Goal: Information Seeking & Learning: Learn about a topic

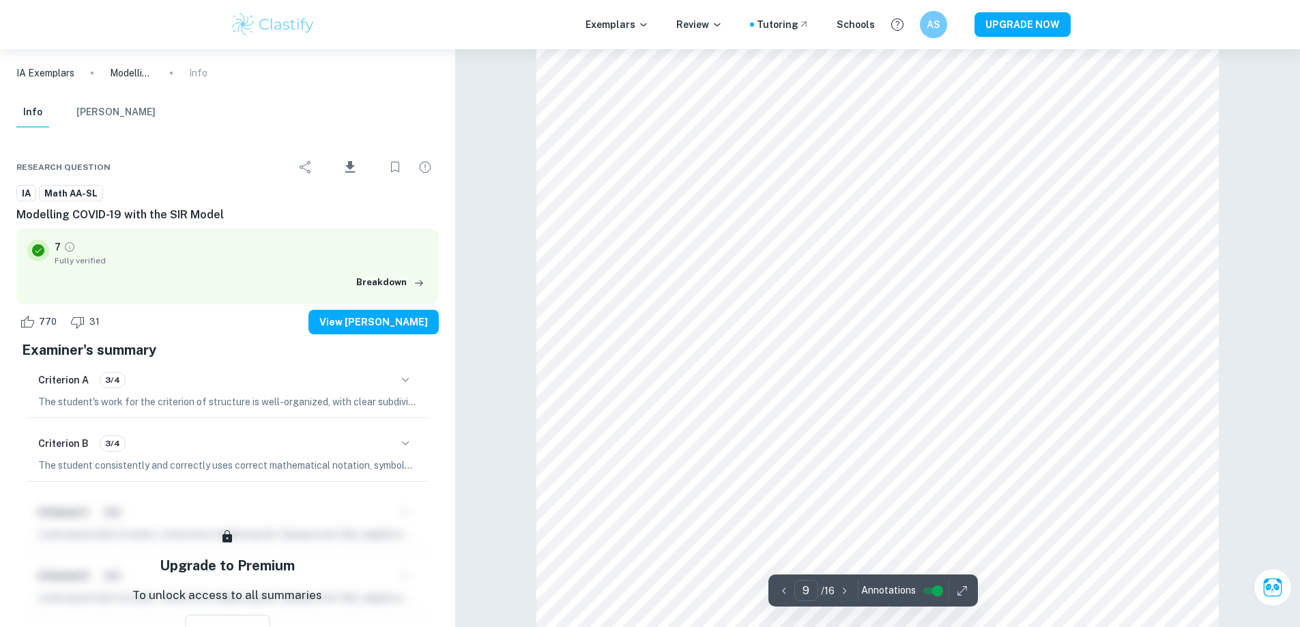
scroll to position [7905, 0]
type input "10"
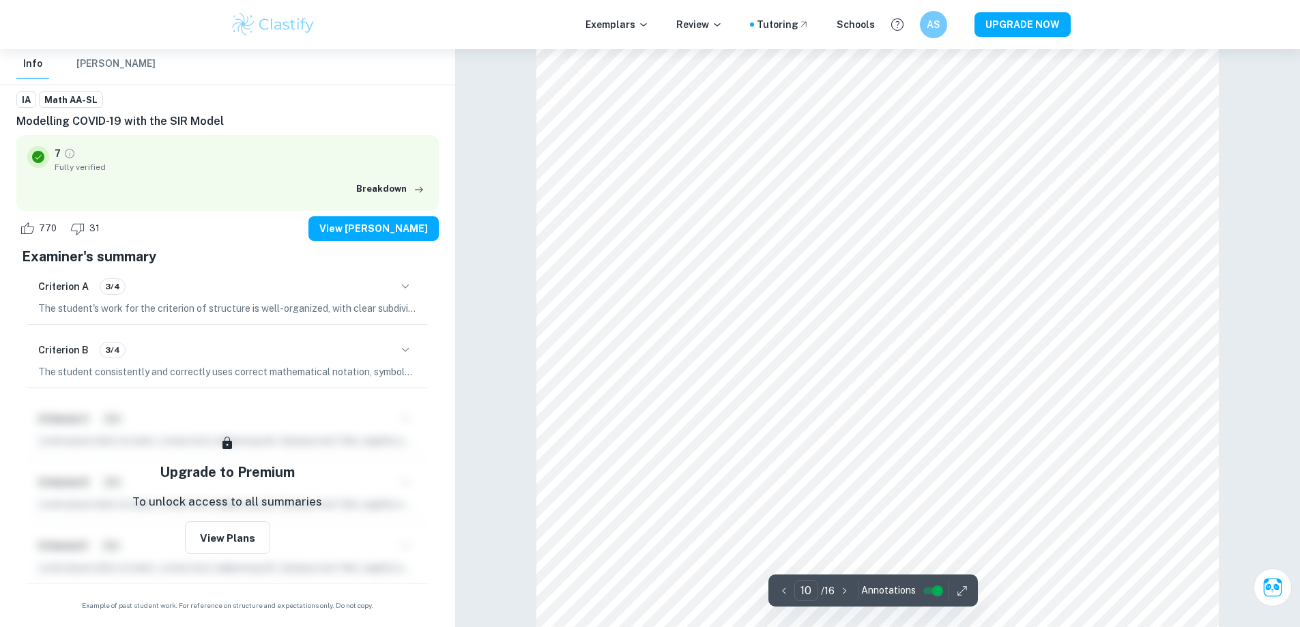
scroll to position [8382, 0]
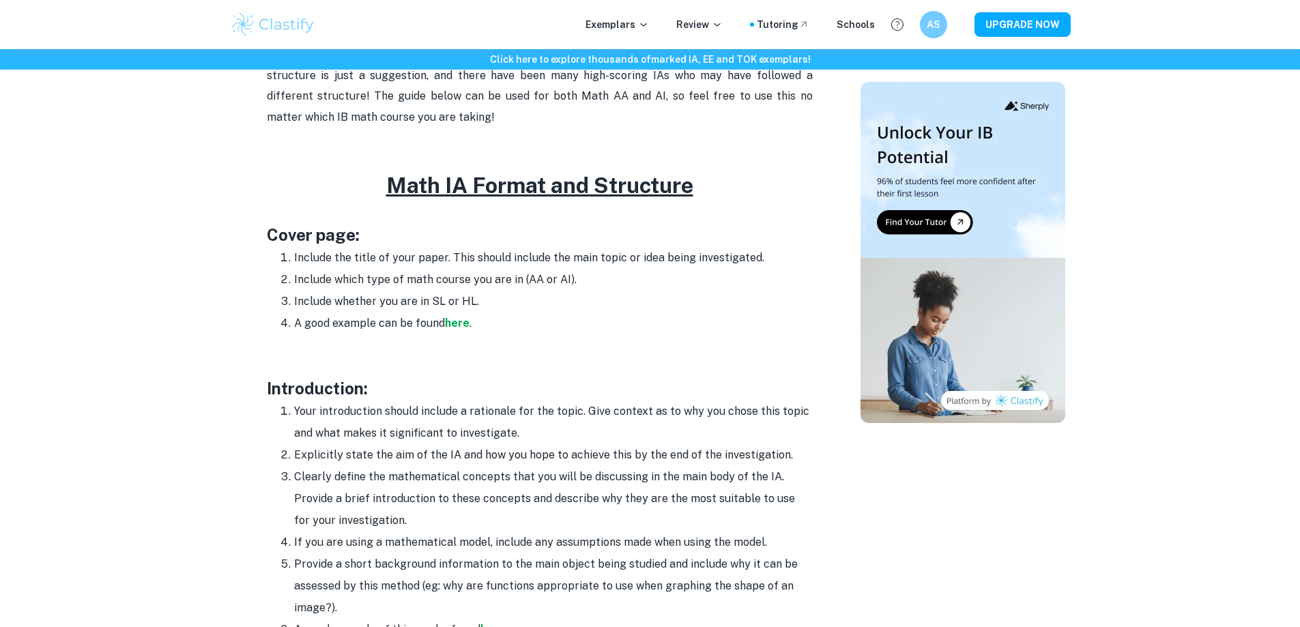
scroll to position [614, 0]
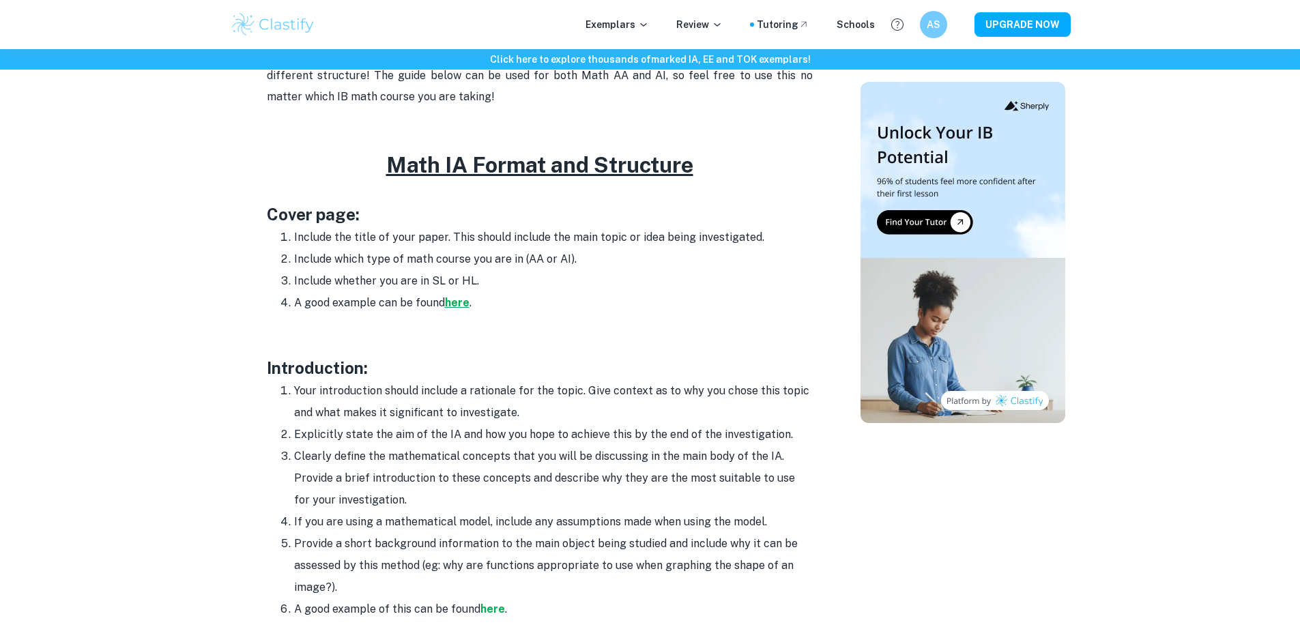
click at [459, 302] on strong "here" at bounding box center [457, 302] width 25 height 13
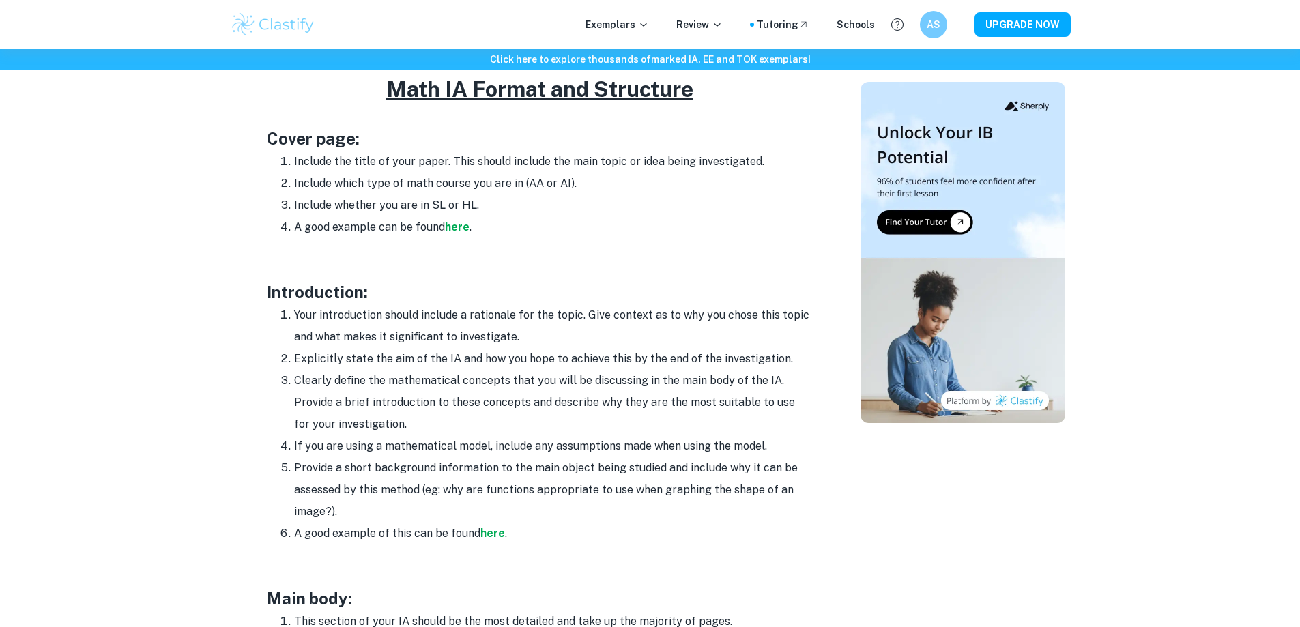
scroll to position [682, 0]
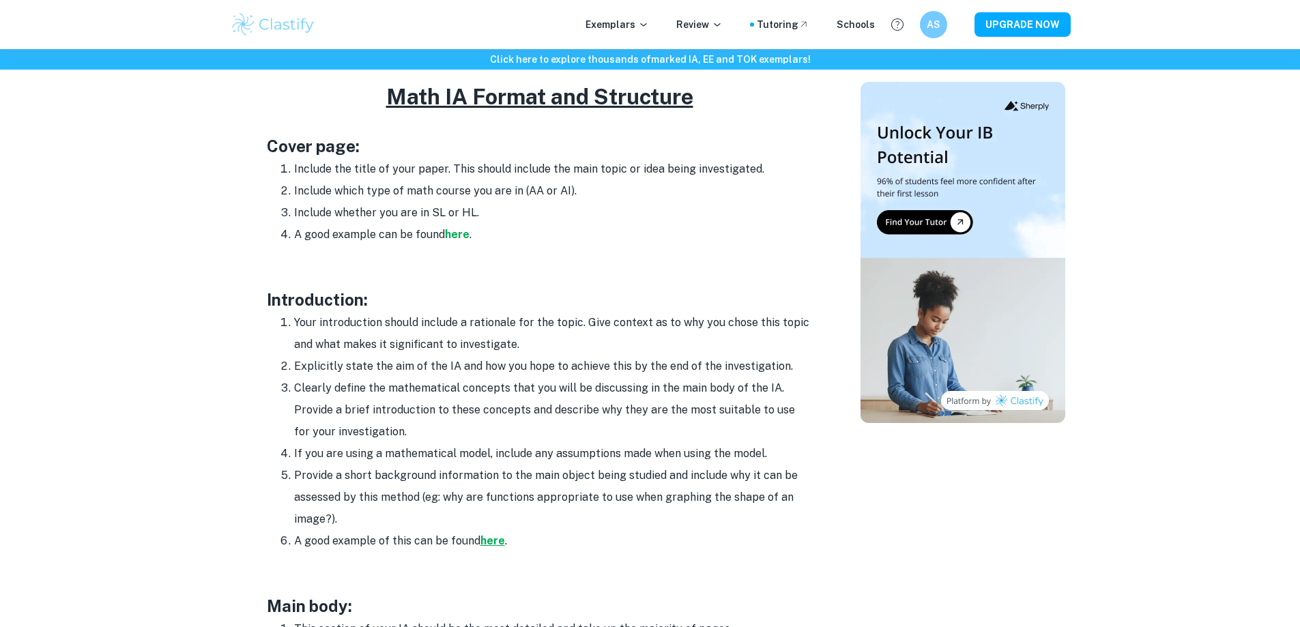
click at [501, 543] on strong "here" at bounding box center [492, 540] width 25 height 13
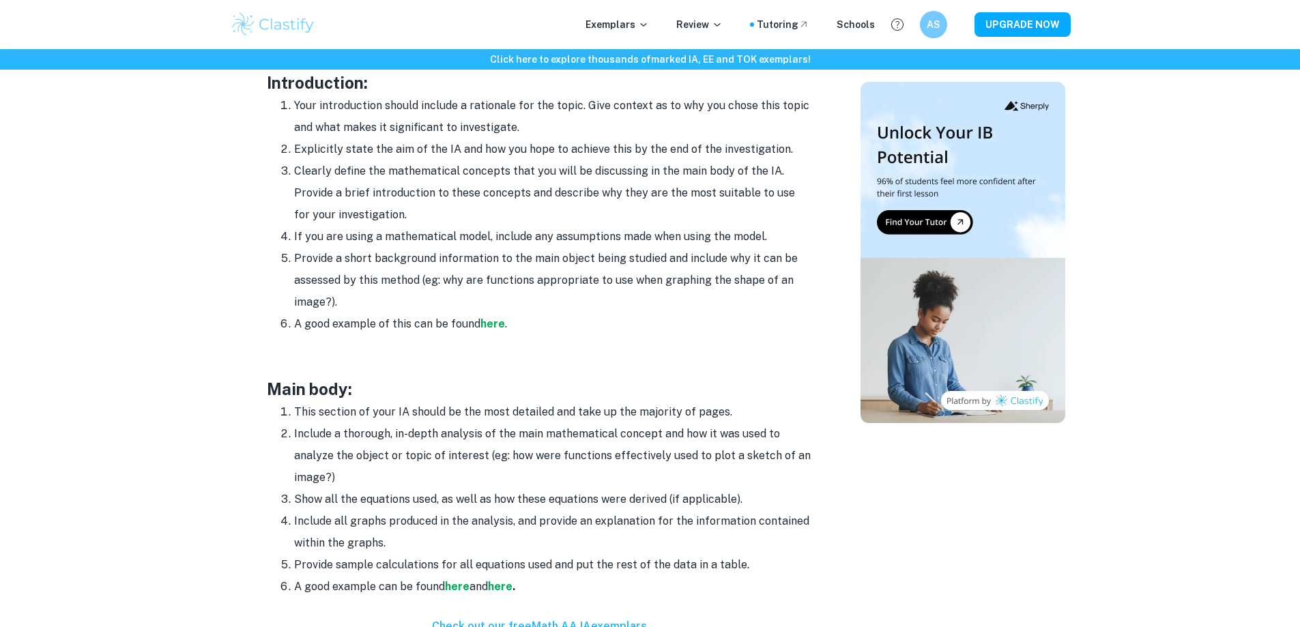
scroll to position [819, 0]
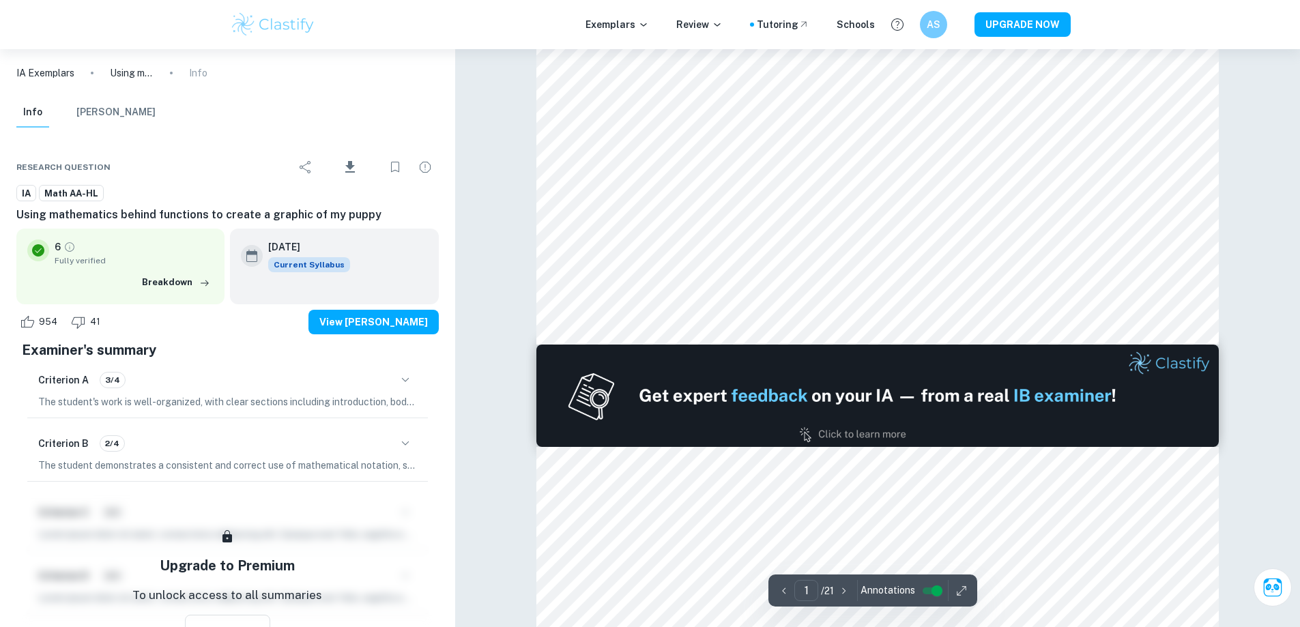
scroll to position [751, 0]
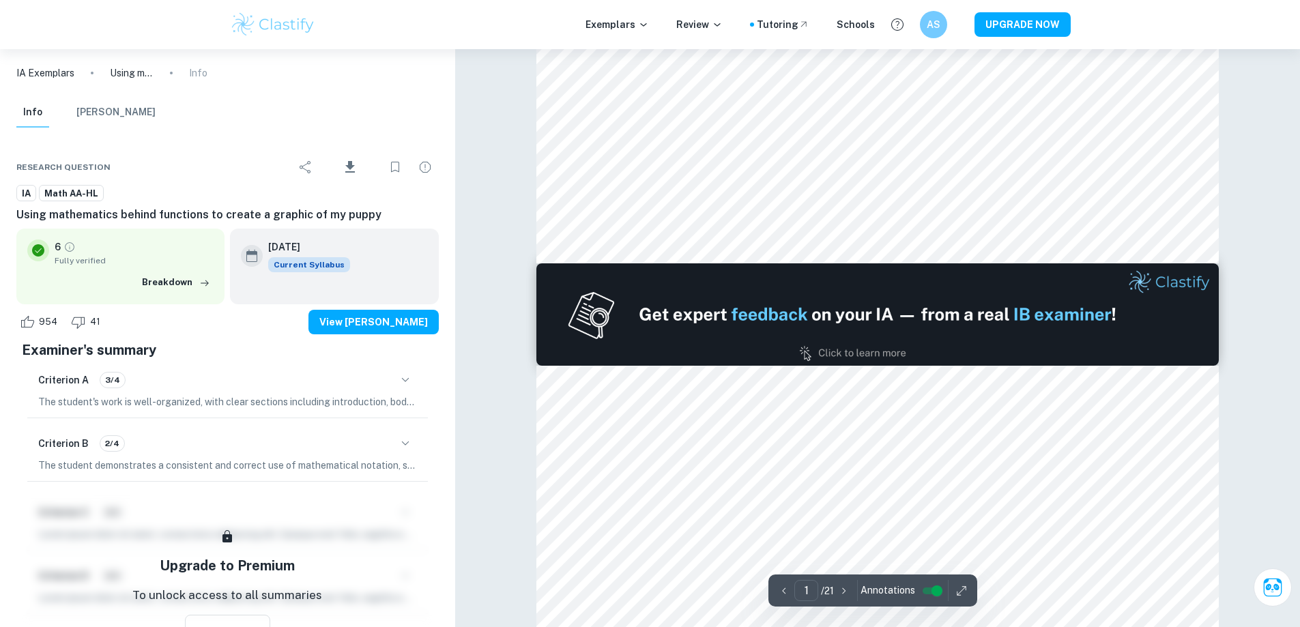
type input "2"
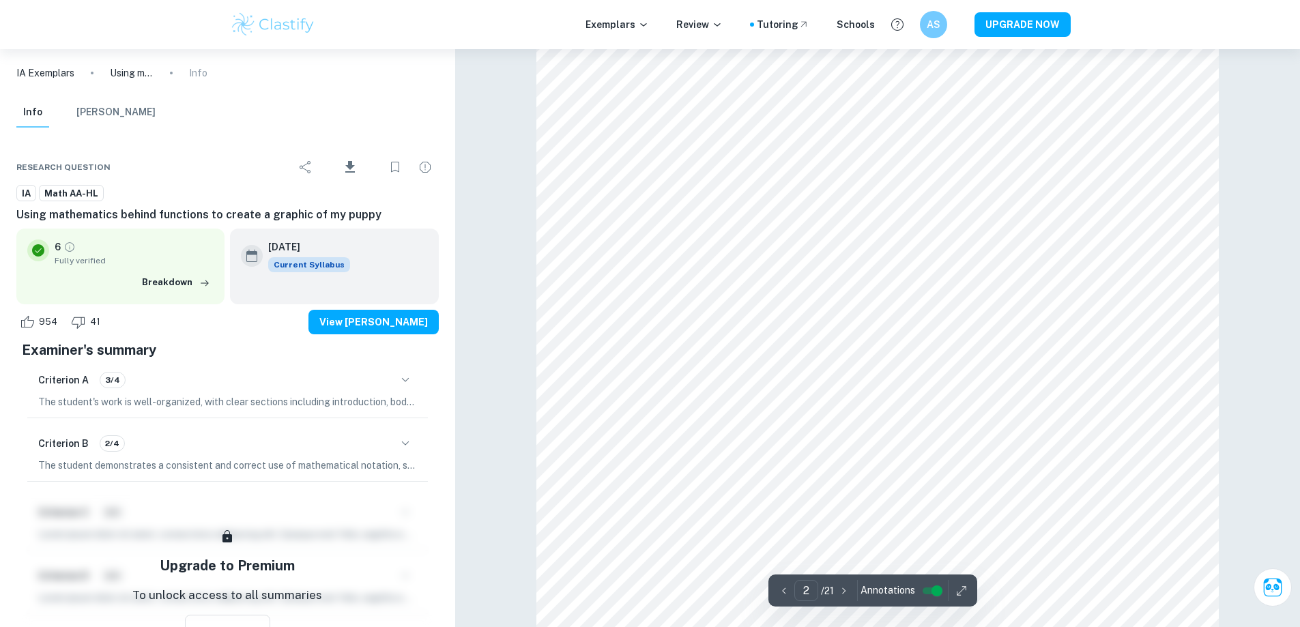
scroll to position [1160, 0]
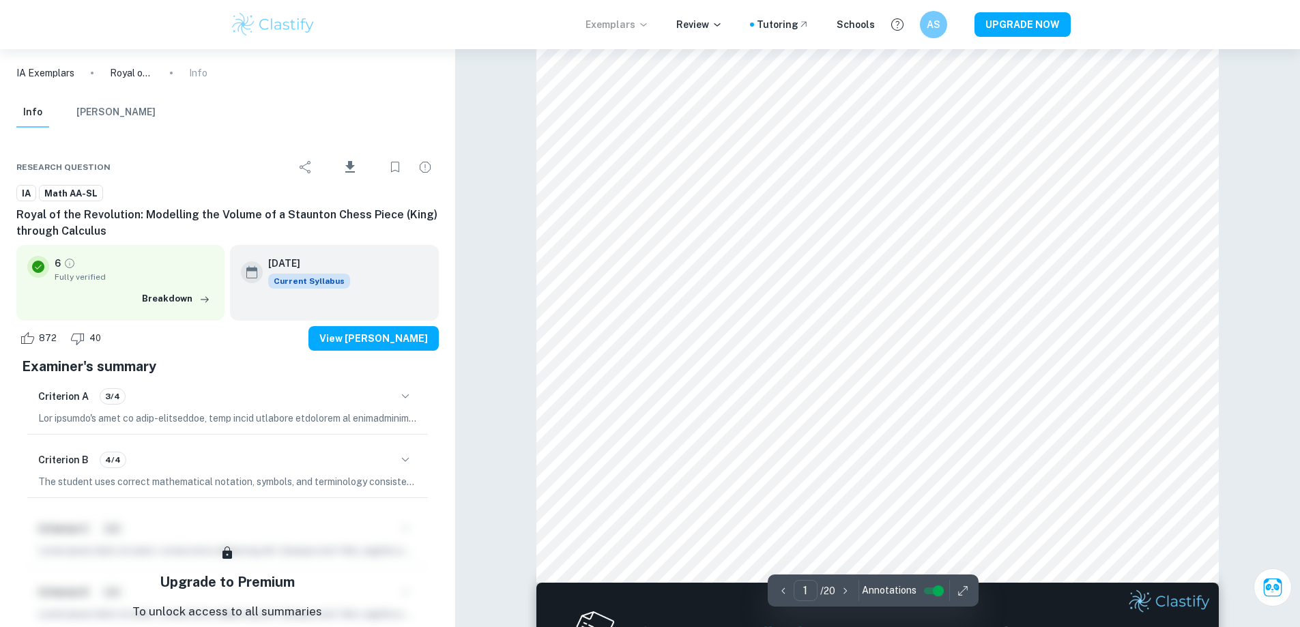
scroll to position [546, 0]
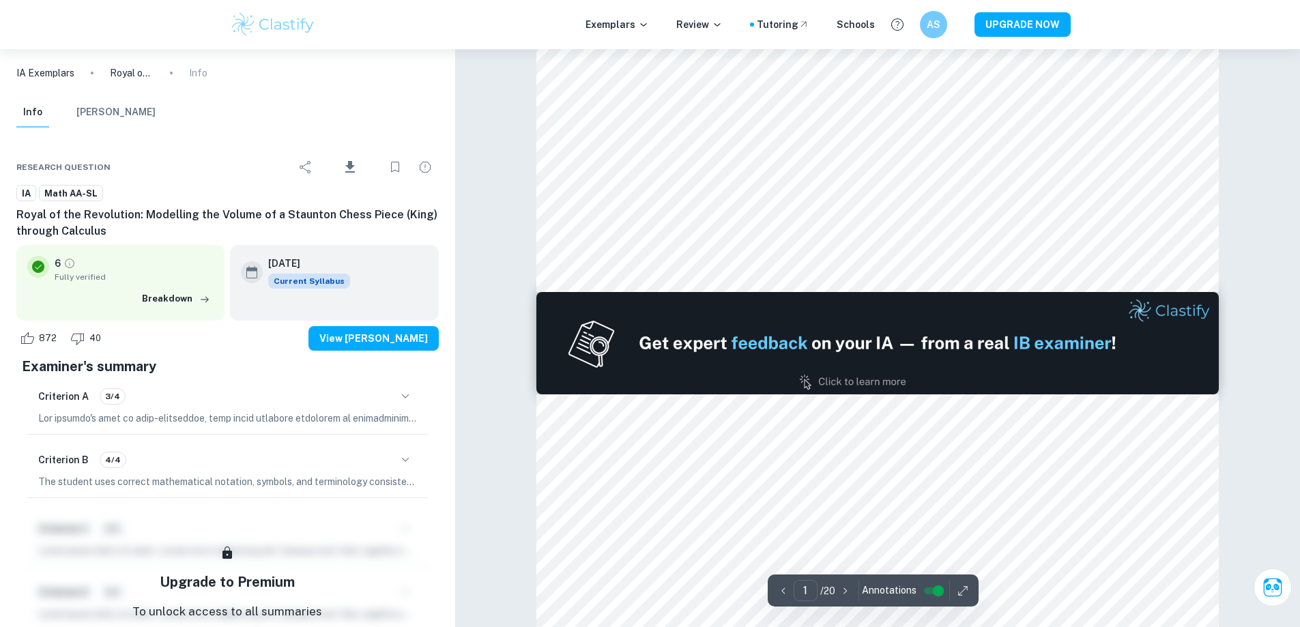
type input "2"
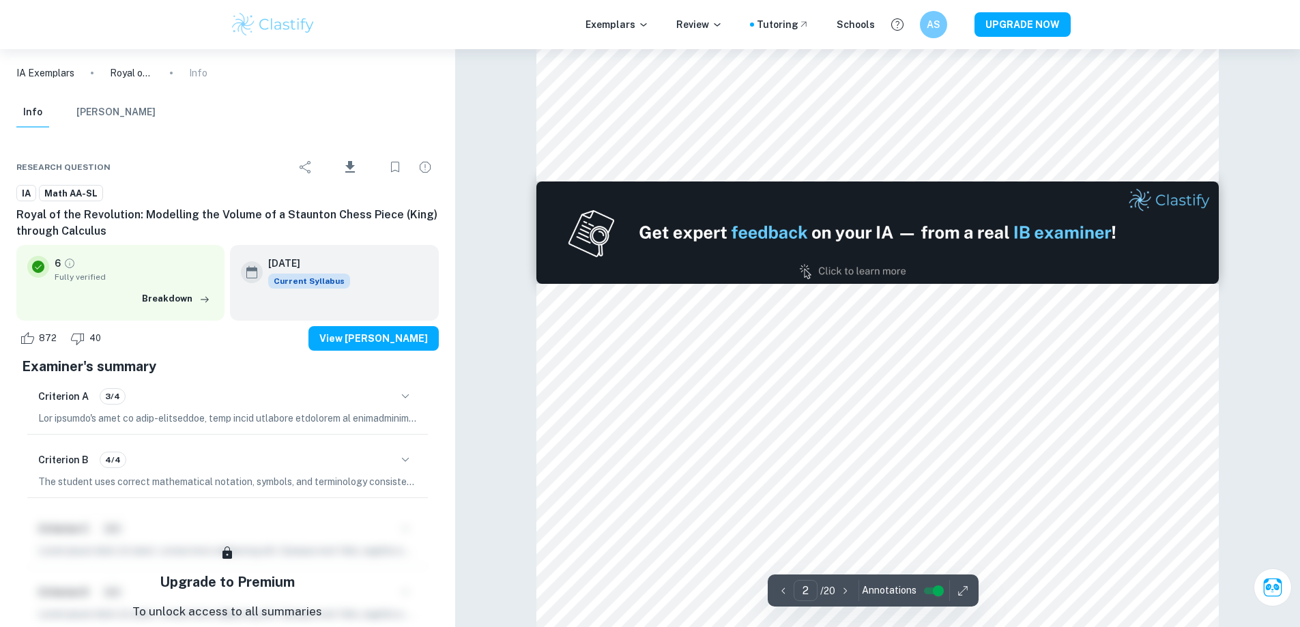
scroll to position [819, 0]
